Goal: Find specific page/section: Find specific page/section

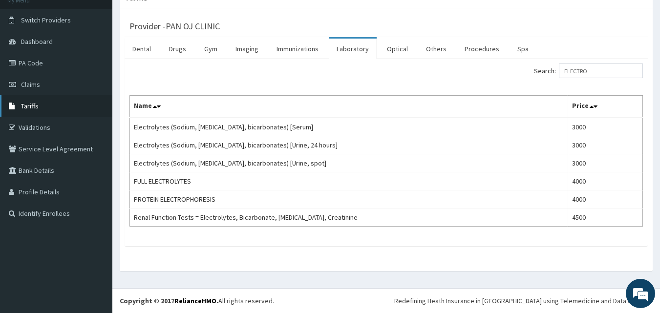
scroll to position [65, 0]
click at [38, 126] on link "Validations" at bounding box center [56, 127] width 112 height 21
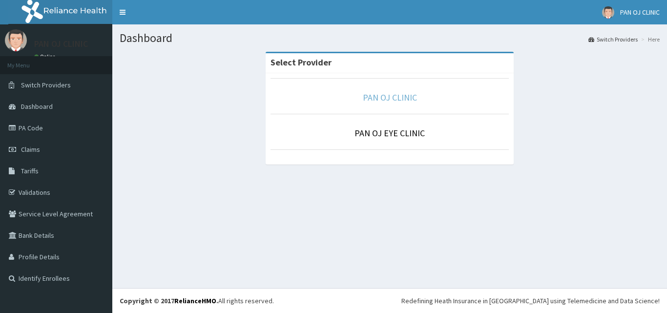
click at [392, 97] on link "PAN OJ CLINIC" at bounding box center [390, 97] width 54 height 11
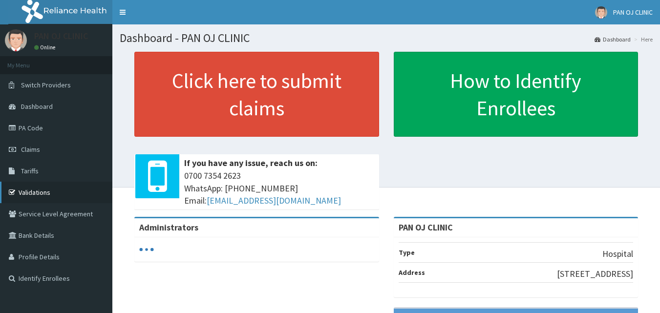
click at [38, 192] on link "Validations" at bounding box center [56, 192] width 112 height 21
